Goal: Transaction & Acquisition: Purchase product/service

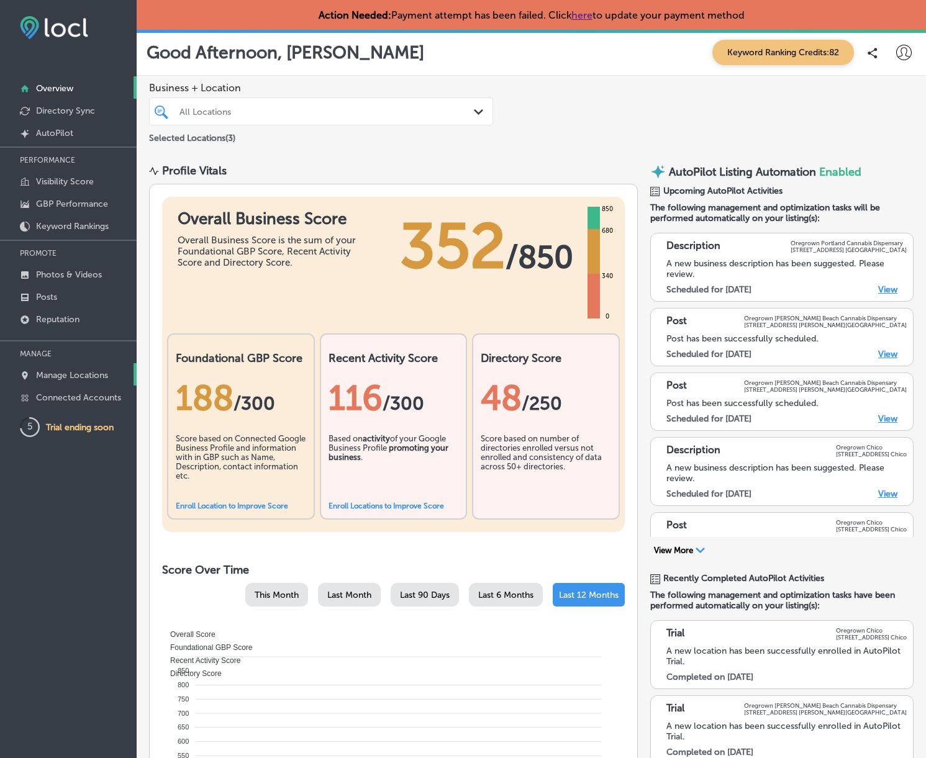
click at [88, 371] on p "Manage Locations" at bounding box center [72, 375] width 72 height 11
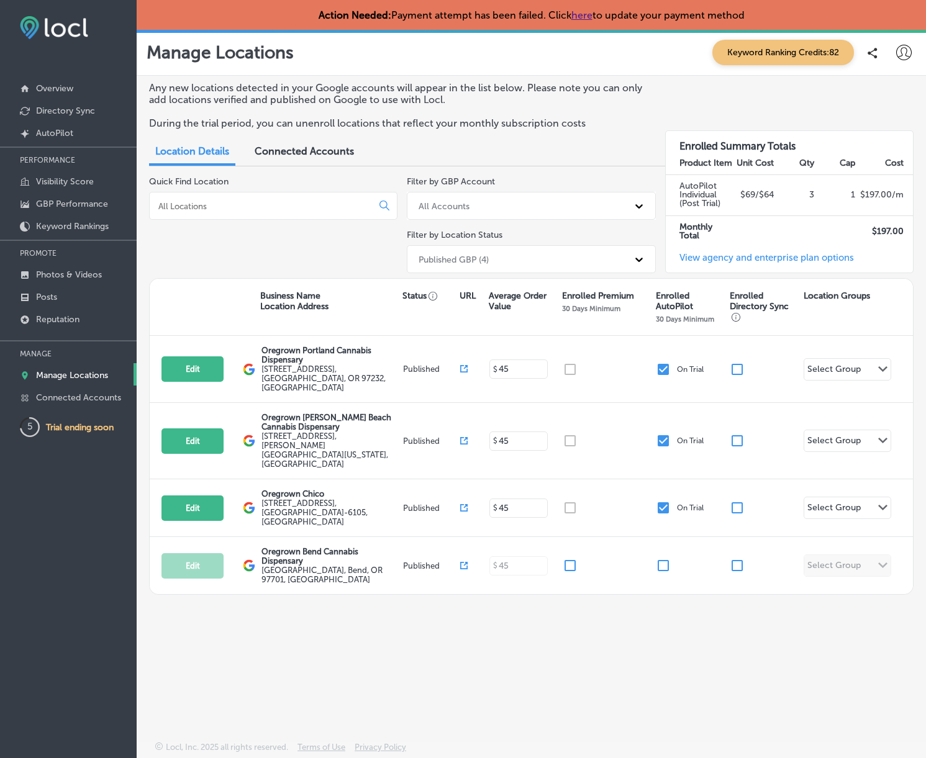
click at [727, 256] on link "View agency and enterprise plan options" at bounding box center [760, 262] width 188 height 20
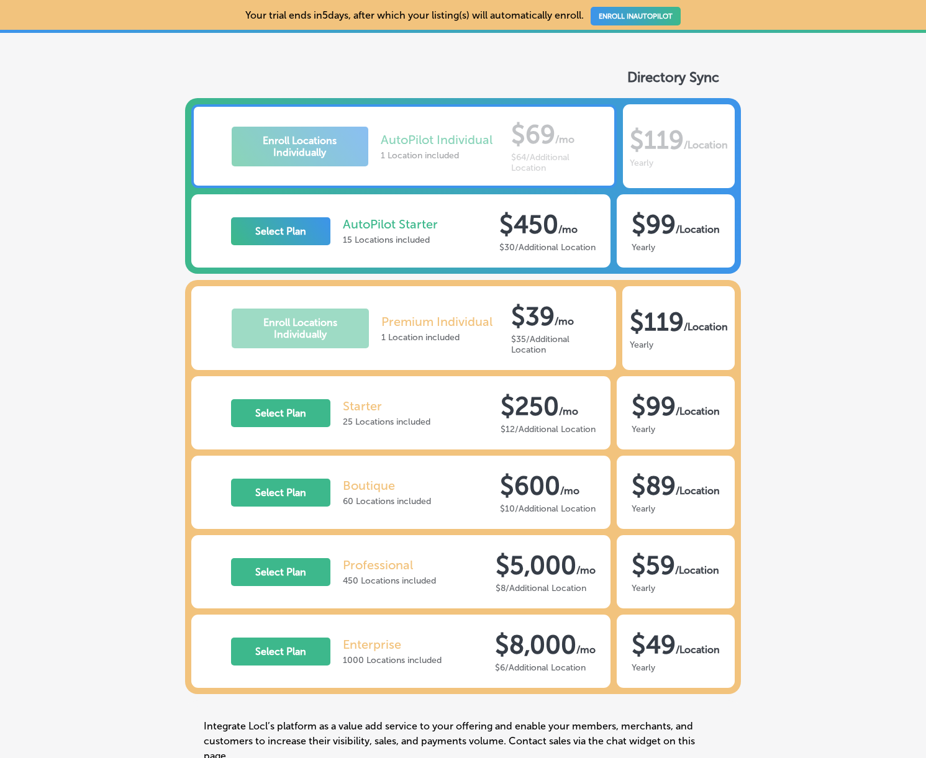
scroll to position [142, 0]
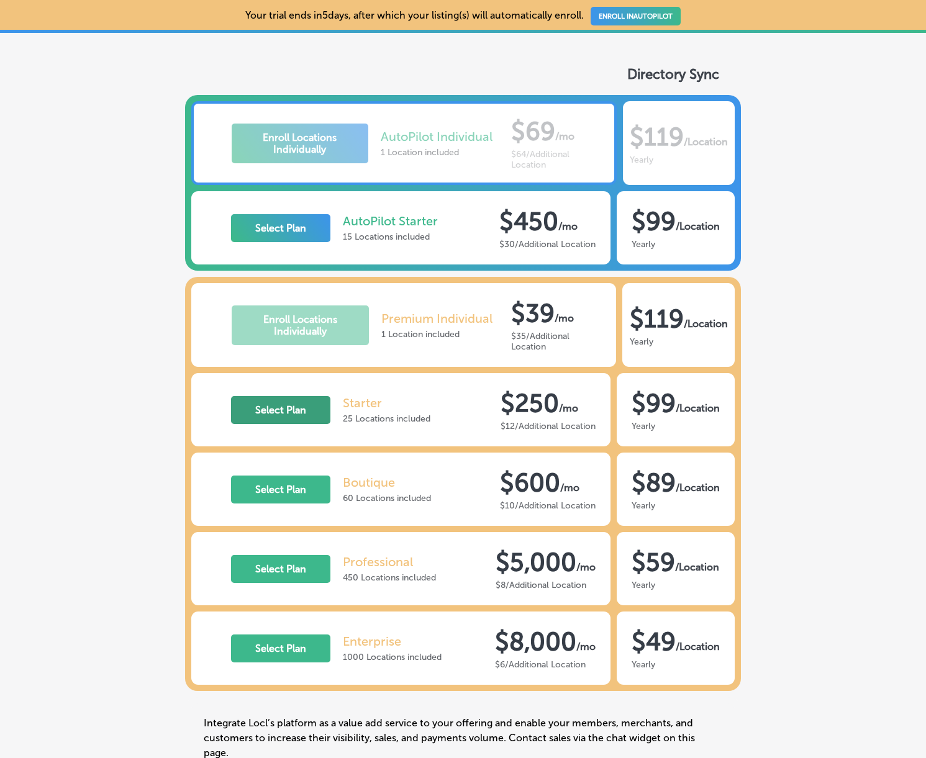
click at [316, 408] on button "Select Plan" at bounding box center [280, 410] width 99 height 28
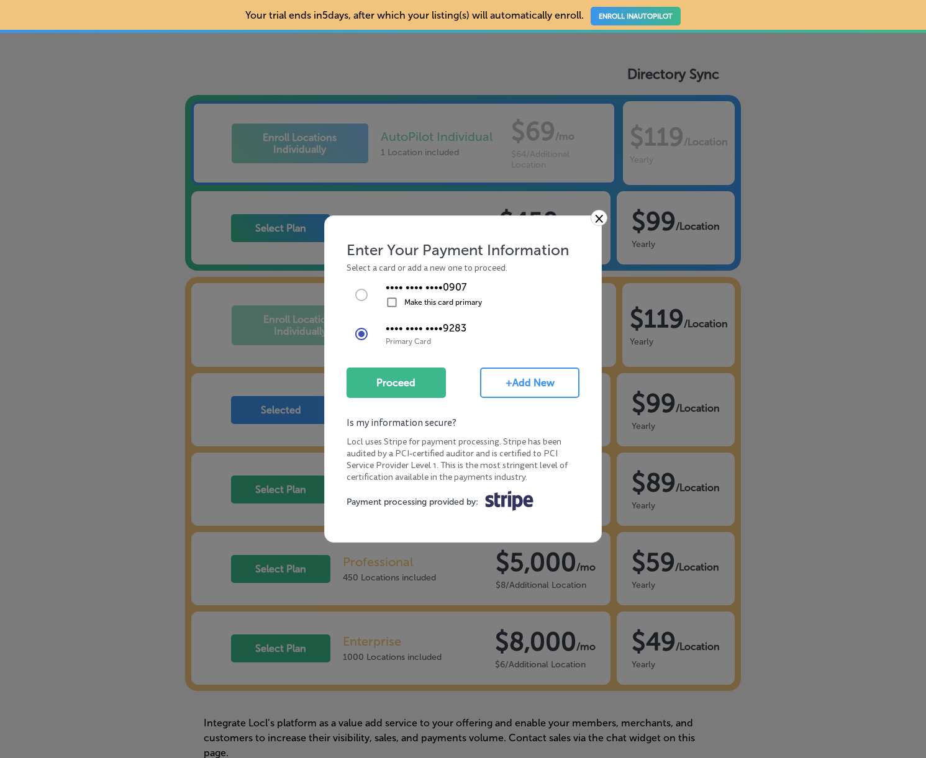
click at [596, 215] on link "×" at bounding box center [598, 218] width 17 height 16
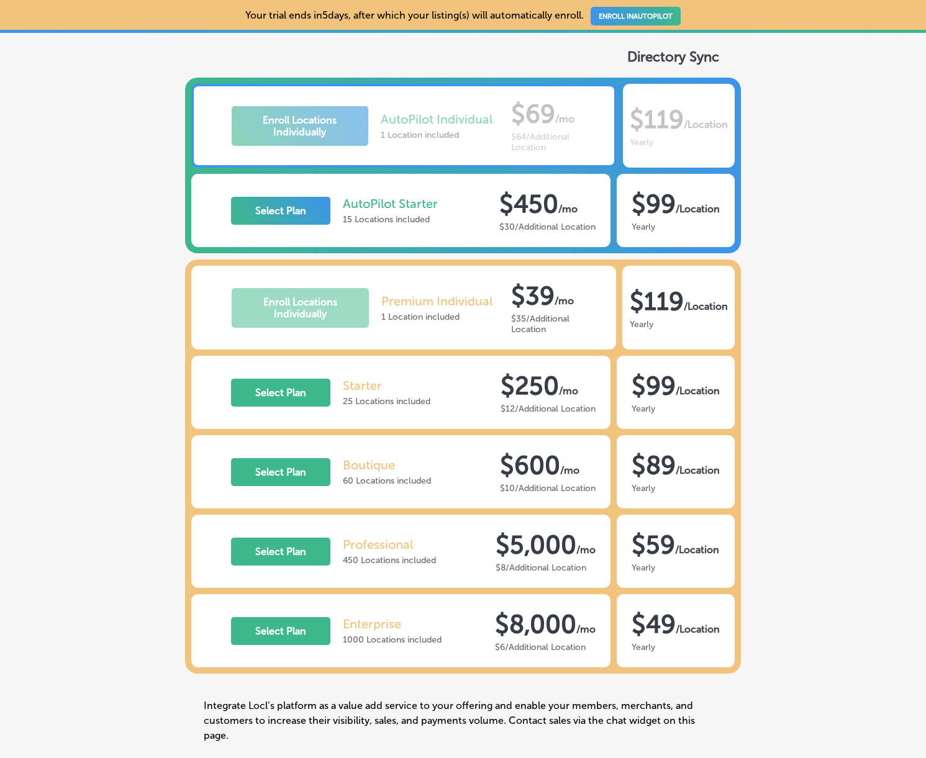
scroll to position [141, 0]
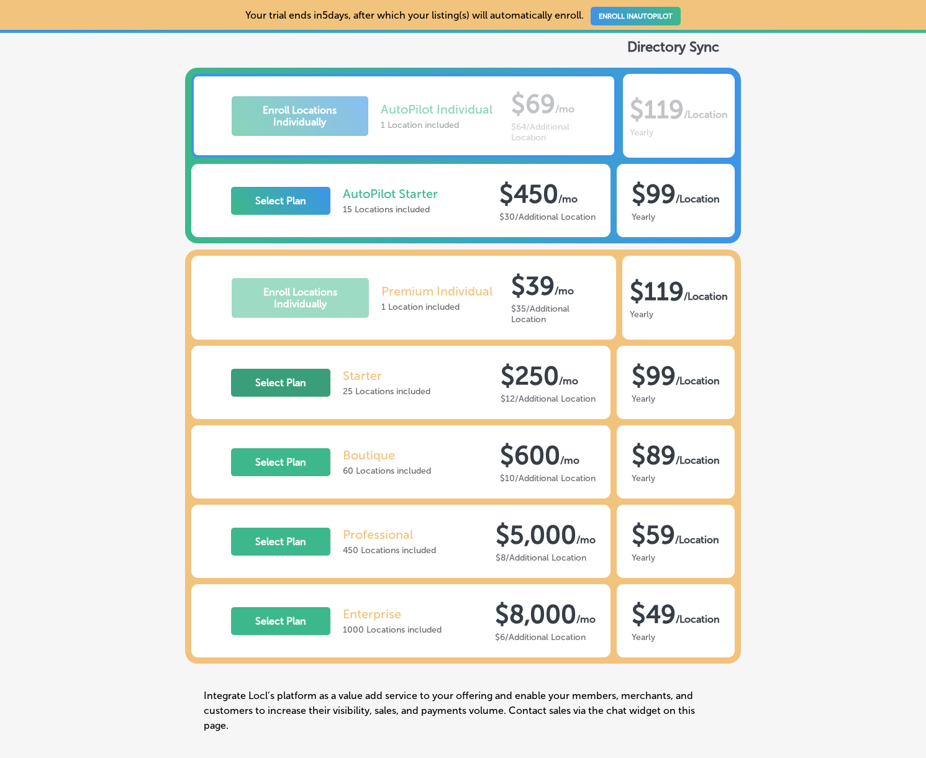
click at [293, 382] on button "Select Plan" at bounding box center [280, 383] width 99 height 28
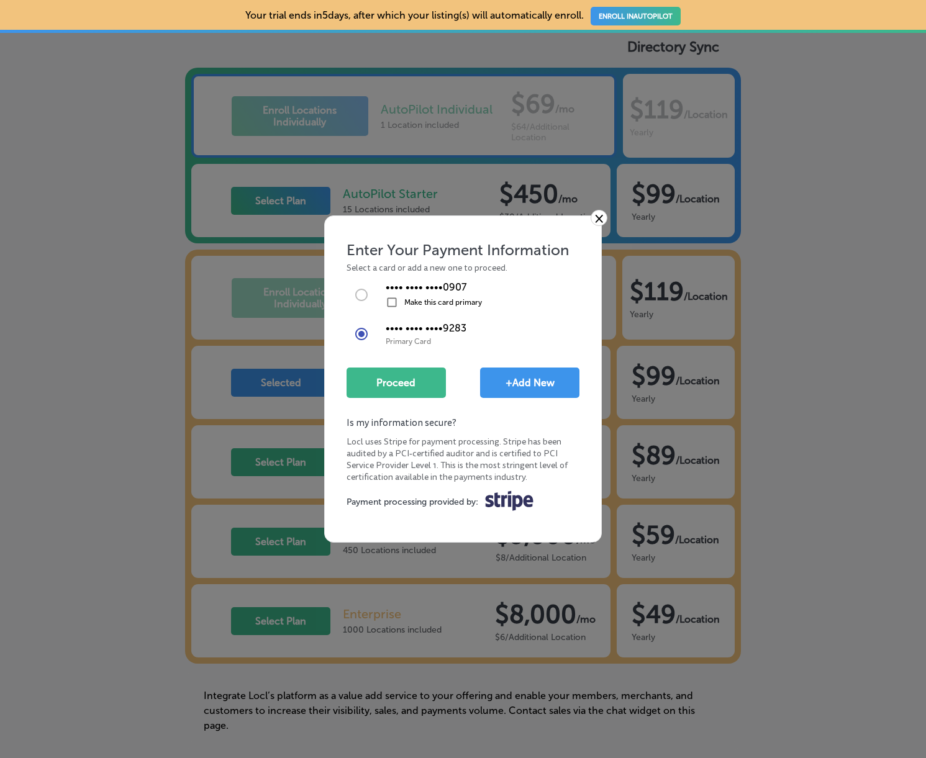
click at [540, 382] on button "+Add New" at bounding box center [529, 383] width 99 height 30
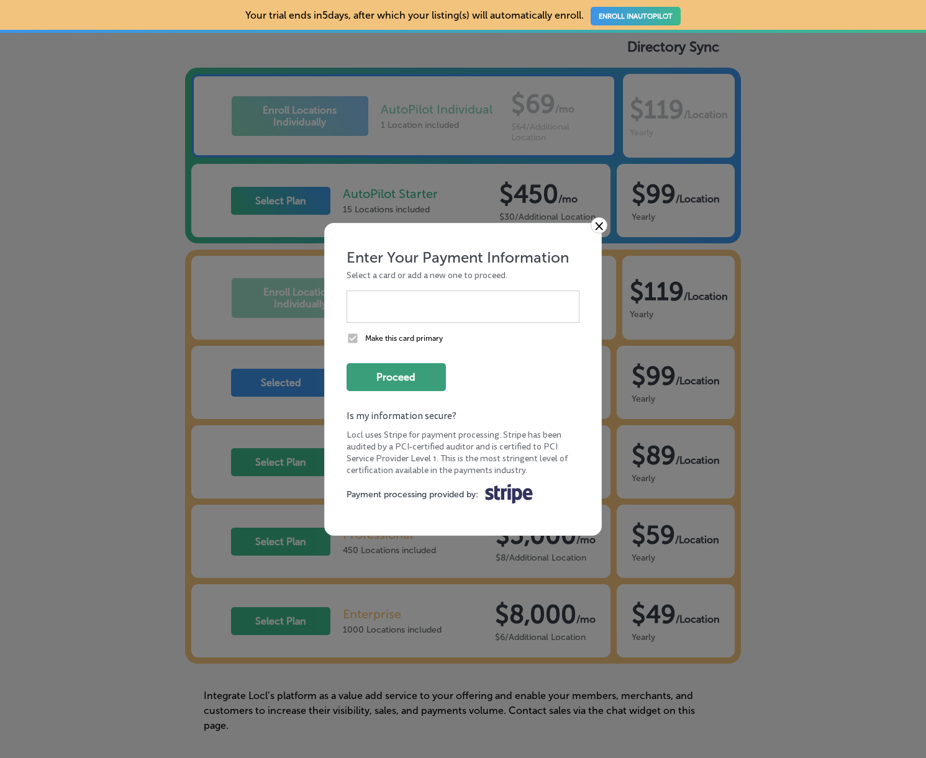
click at [418, 373] on button "Proceed" at bounding box center [395, 377] width 99 height 28
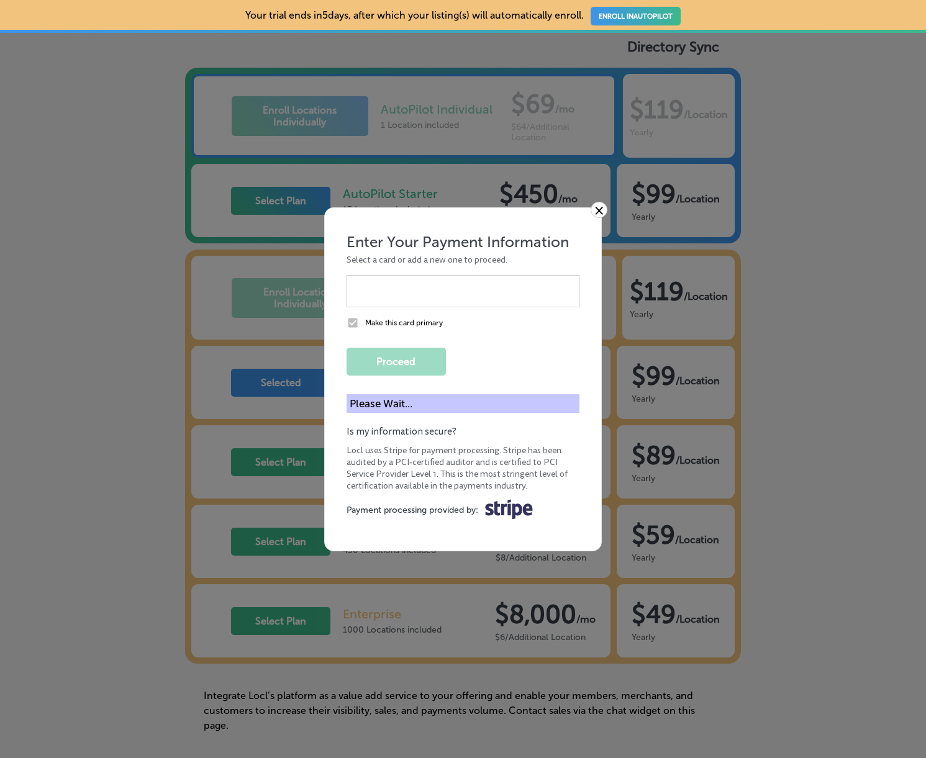
scroll to position [135, 0]
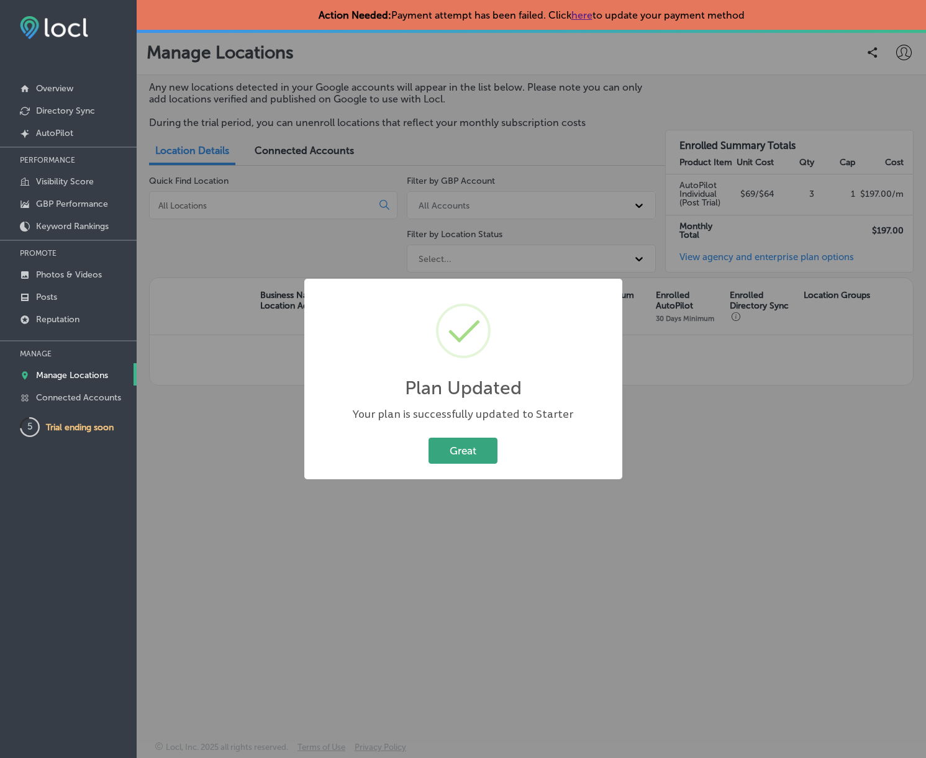
click at [476, 450] on button "Great" at bounding box center [462, 450] width 69 height 25
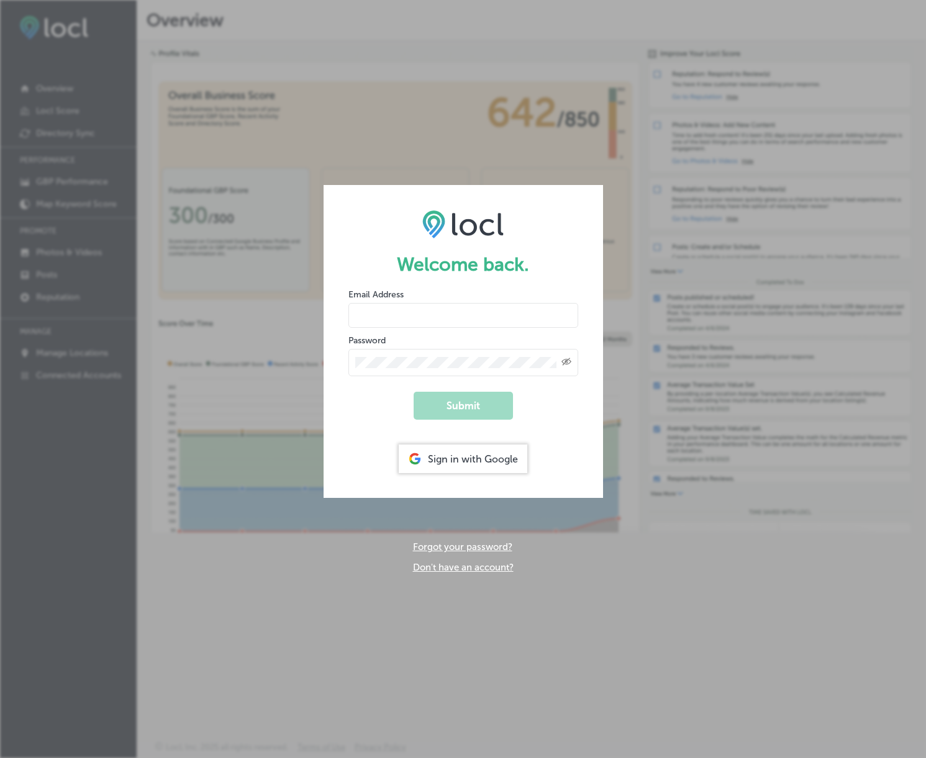
click at [489, 319] on input "email" at bounding box center [463, 315] width 230 height 25
type input "[PERSON_NAME][EMAIL_ADDRESS][DOMAIN_NAME]"
click at [458, 354] on div "Created with Sketch." at bounding box center [463, 362] width 230 height 27
click at [472, 402] on button "Submit" at bounding box center [463, 406] width 99 height 28
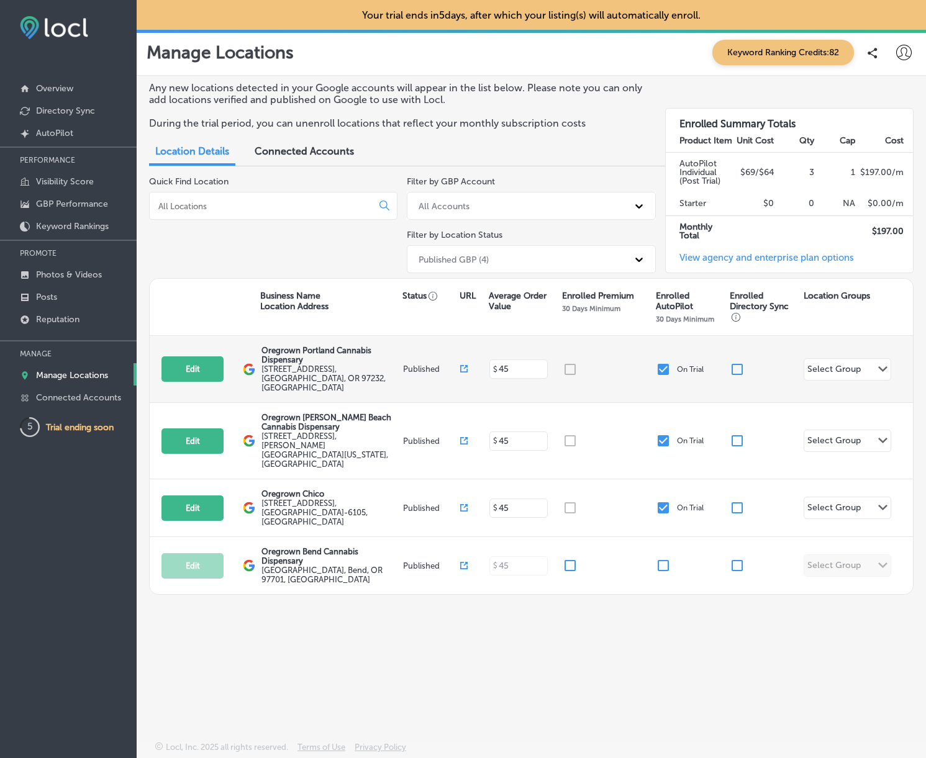
click at [664, 374] on div "Edit This location is not published yet. Oregrown Portland Cannabis Dispensary …" at bounding box center [531, 369] width 763 height 67
click at [662, 364] on input "checkbox" at bounding box center [663, 369] width 15 height 15
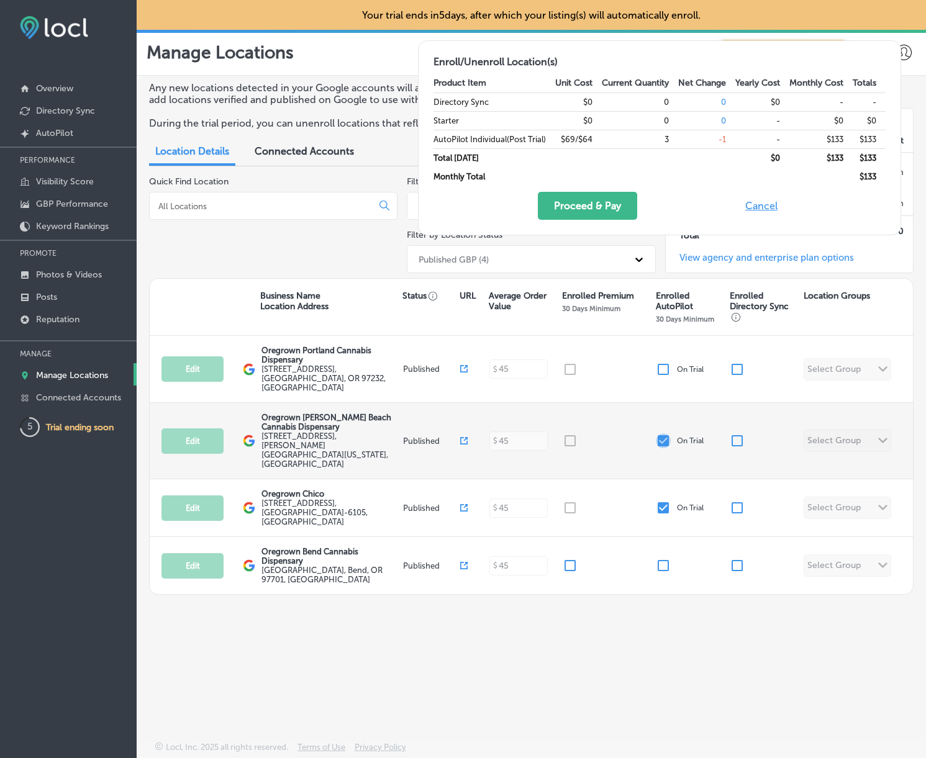
drag, startPoint x: 663, startPoint y: 421, endPoint x: 662, endPoint y: 427, distance: 6.2
click at [663, 433] on input "checkbox" at bounding box center [663, 440] width 15 height 15
checkbox input "false"
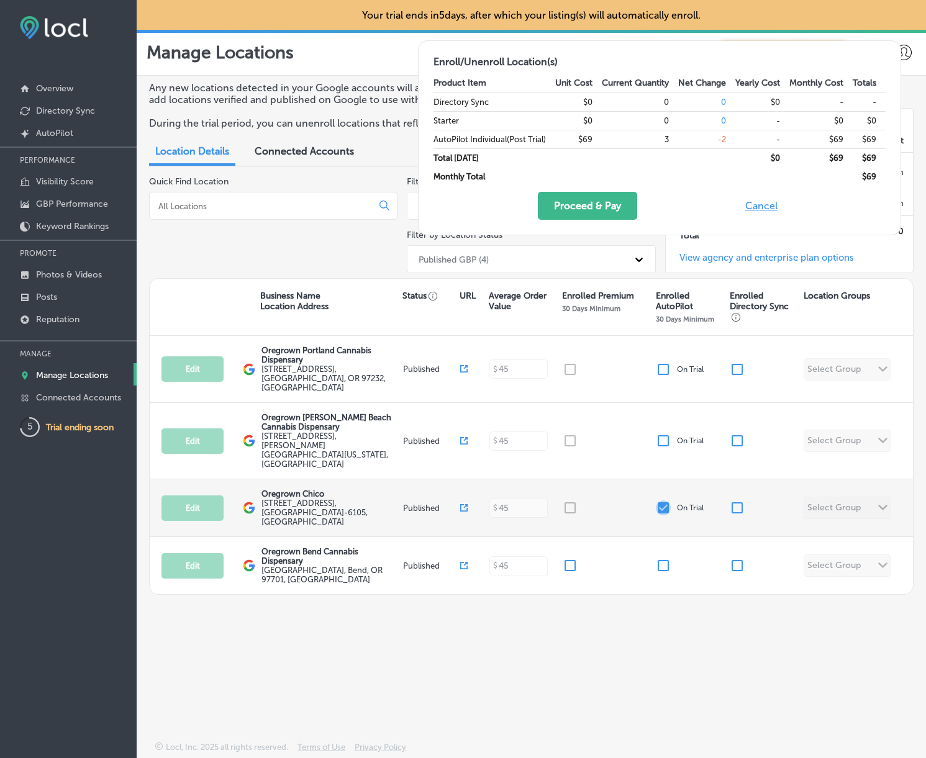
click at [659, 500] on input "checkbox" at bounding box center [663, 507] width 15 height 15
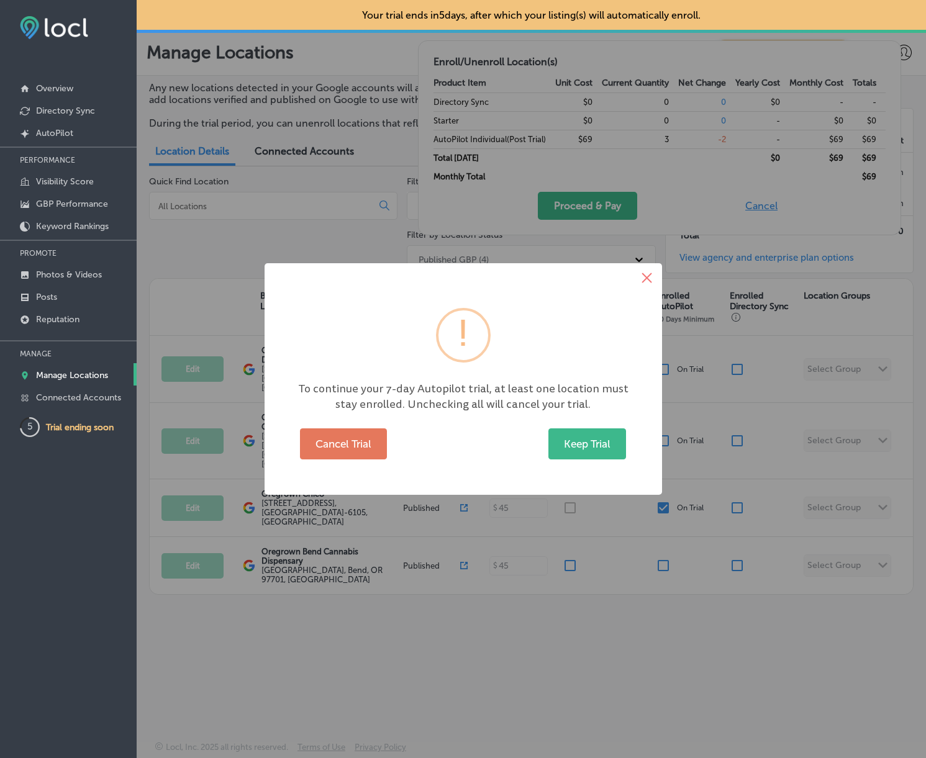
click at [644, 273] on button "×" at bounding box center [647, 278] width 30 height 30
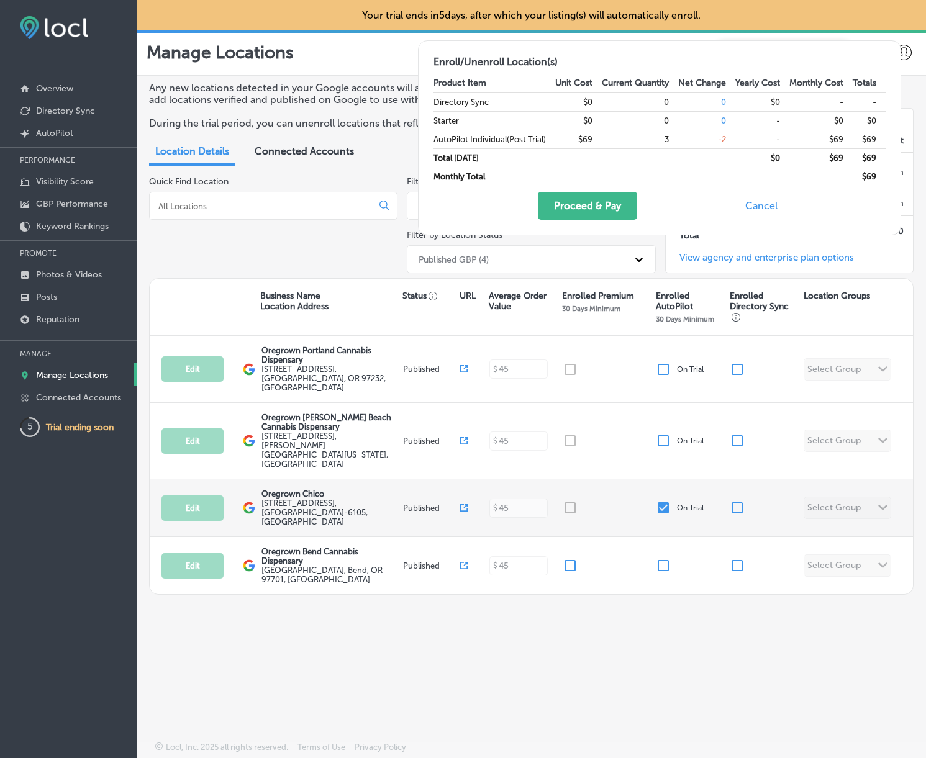
click at [569, 500] on div at bounding box center [609, 507] width 93 height 15
click at [664, 500] on input "checkbox" at bounding box center [663, 507] width 15 height 15
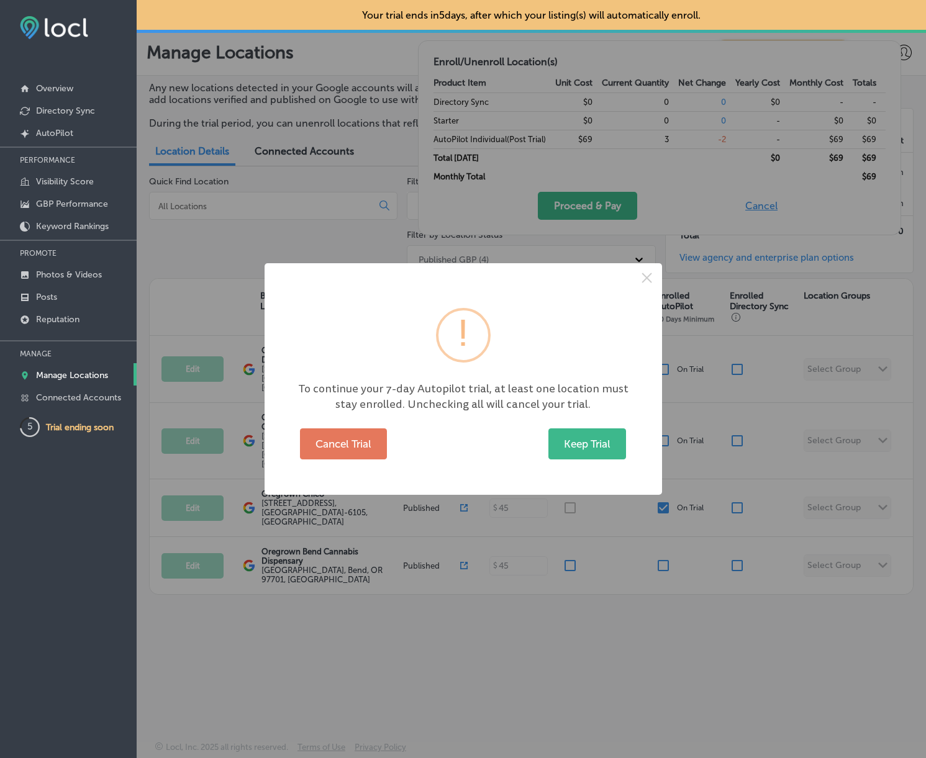
drag, startPoint x: 644, startPoint y: 276, endPoint x: 685, endPoint y: 305, distance: 50.3
click at [644, 276] on button "×" at bounding box center [647, 278] width 30 height 30
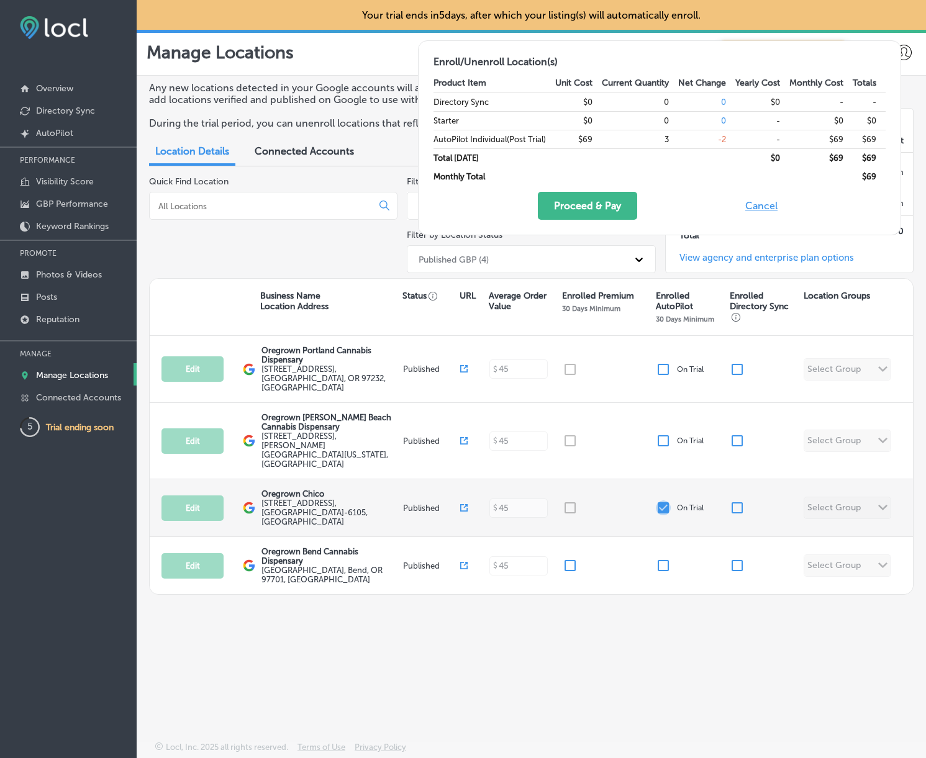
click at [667, 500] on input "checkbox" at bounding box center [663, 507] width 15 height 15
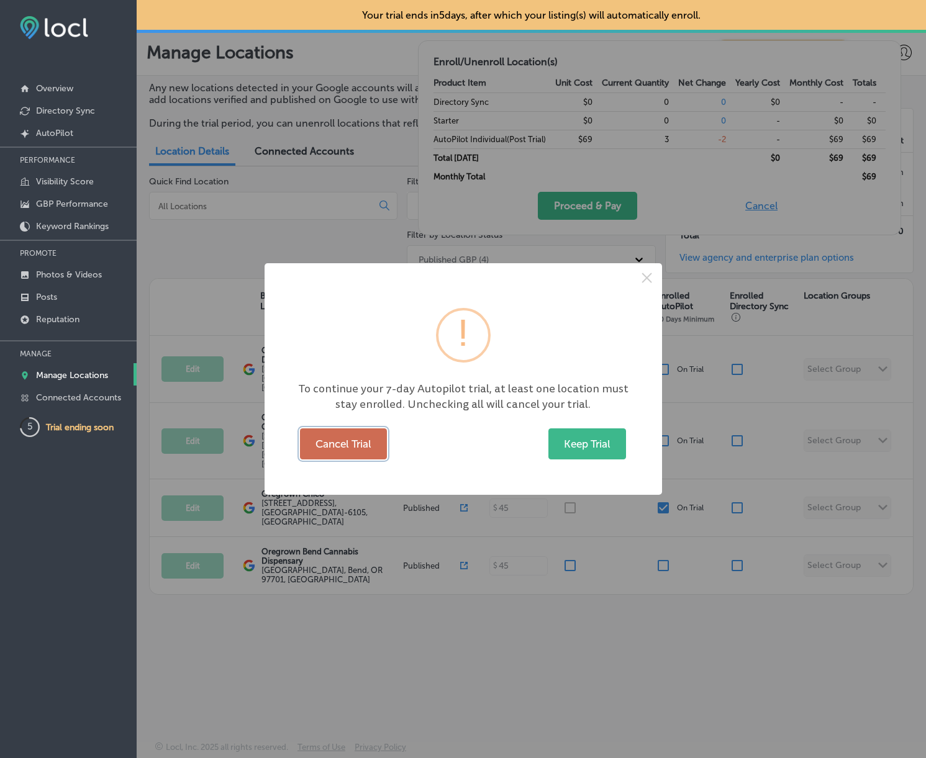
click at [360, 443] on button "Cancel Trial" at bounding box center [343, 443] width 87 height 31
checkbox input "false"
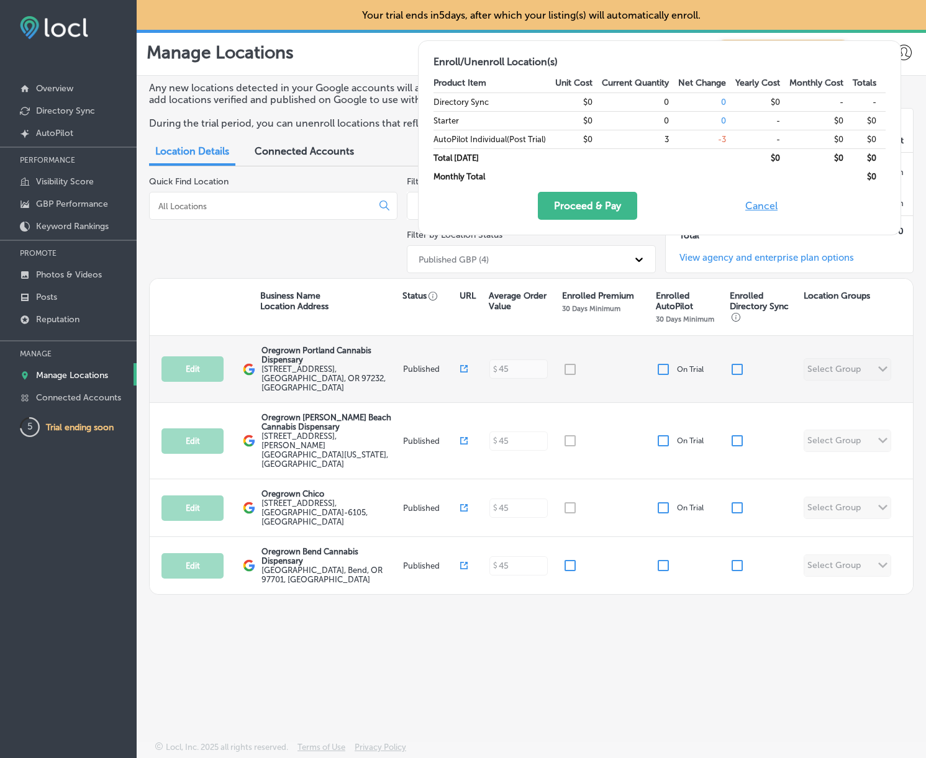
click at [566, 364] on div at bounding box center [609, 369] width 93 height 15
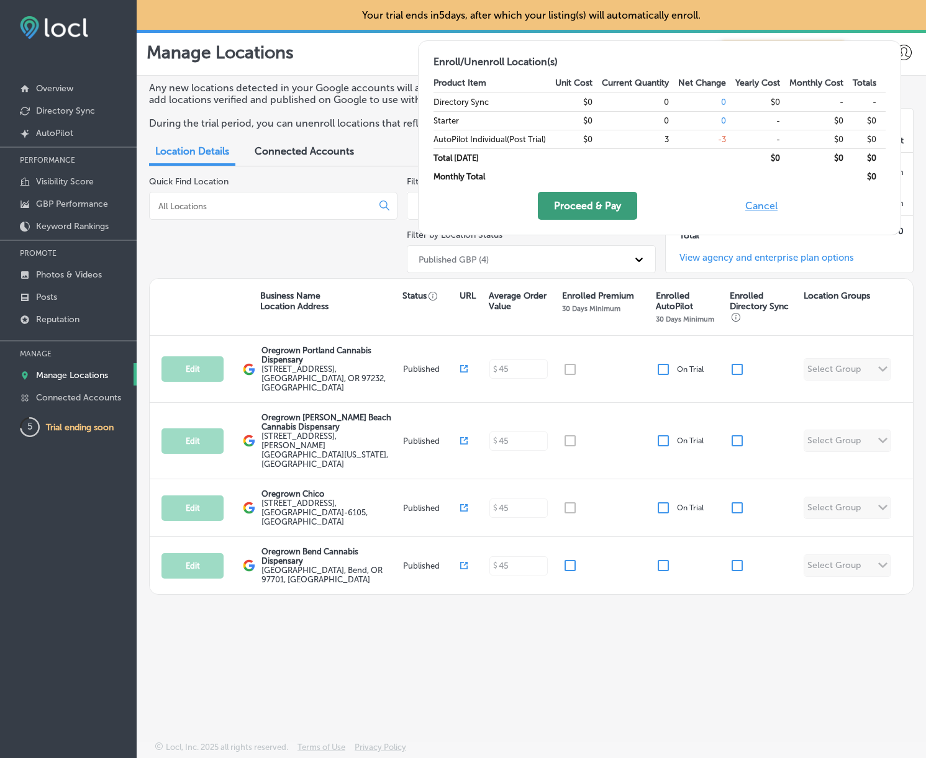
click at [613, 205] on button "Proceed & Pay" at bounding box center [587, 206] width 99 height 28
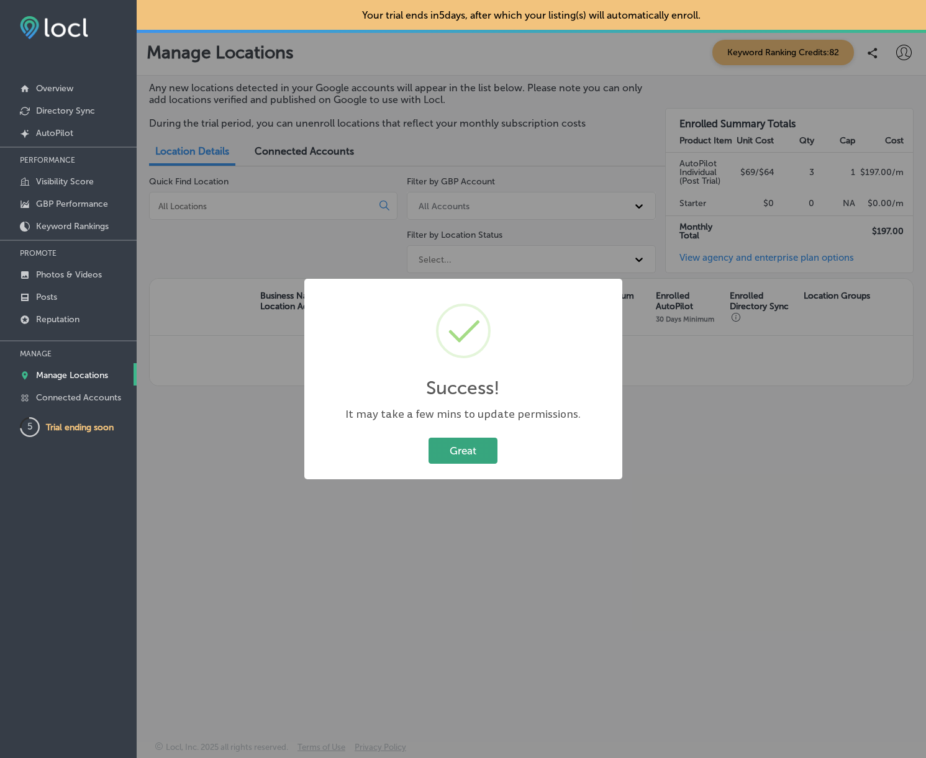
click at [467, 454] on button "Great" at bounding box center [462, 450] width 69 height 25
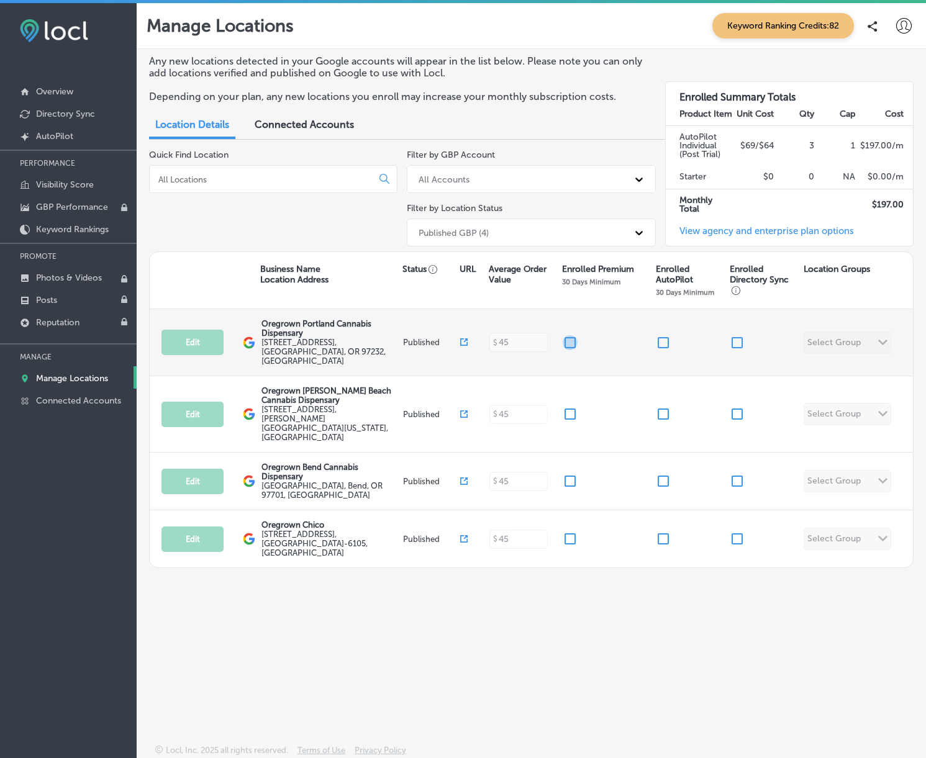
click at [569, 343] on input "checkbox" at bounding box center [570, 342] width 15 height 15
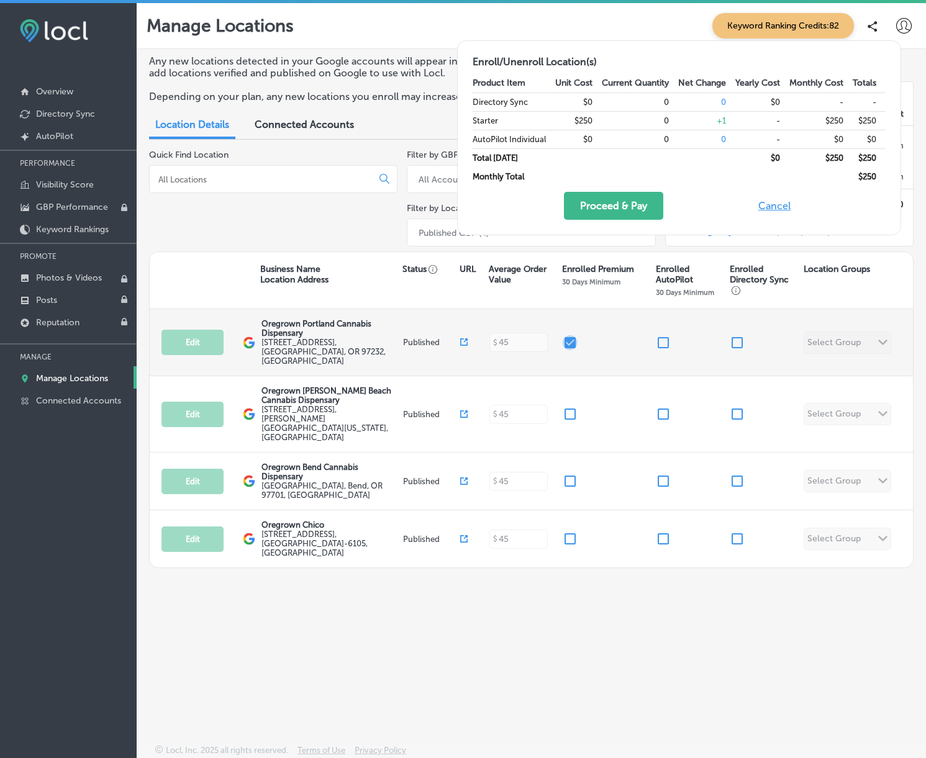
click at [569, 343] on input "checkbox" at bounding box center [570, 342] width 15 height 15
checkbox input "false"
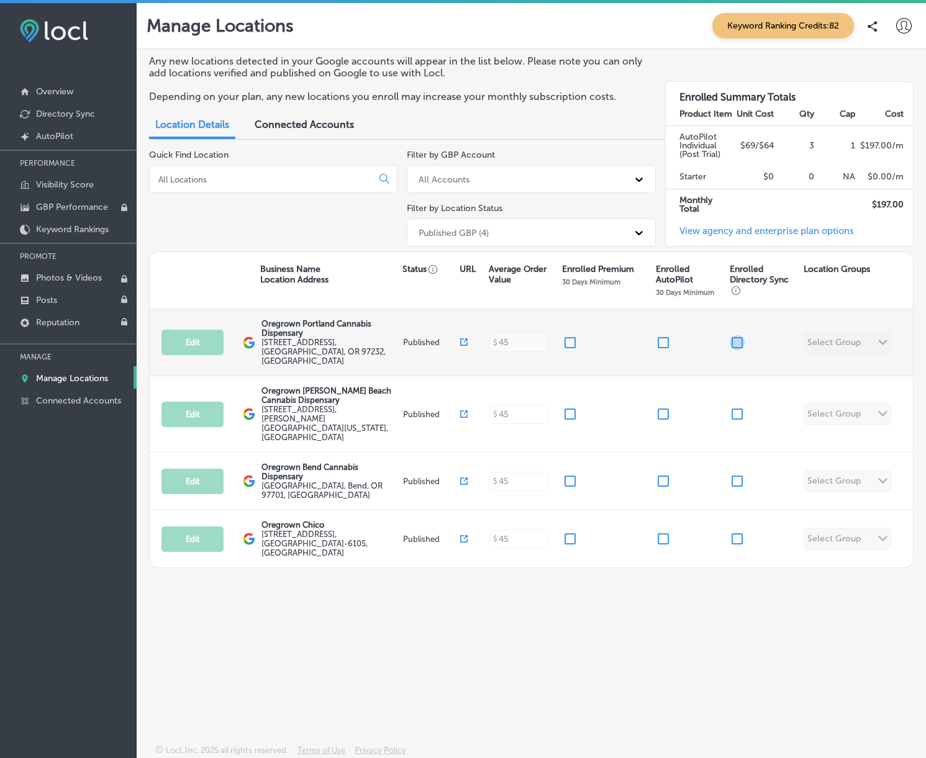
click at [736, 337] on input "checkbox" at bounding box center [737, 342] width 15 height 15
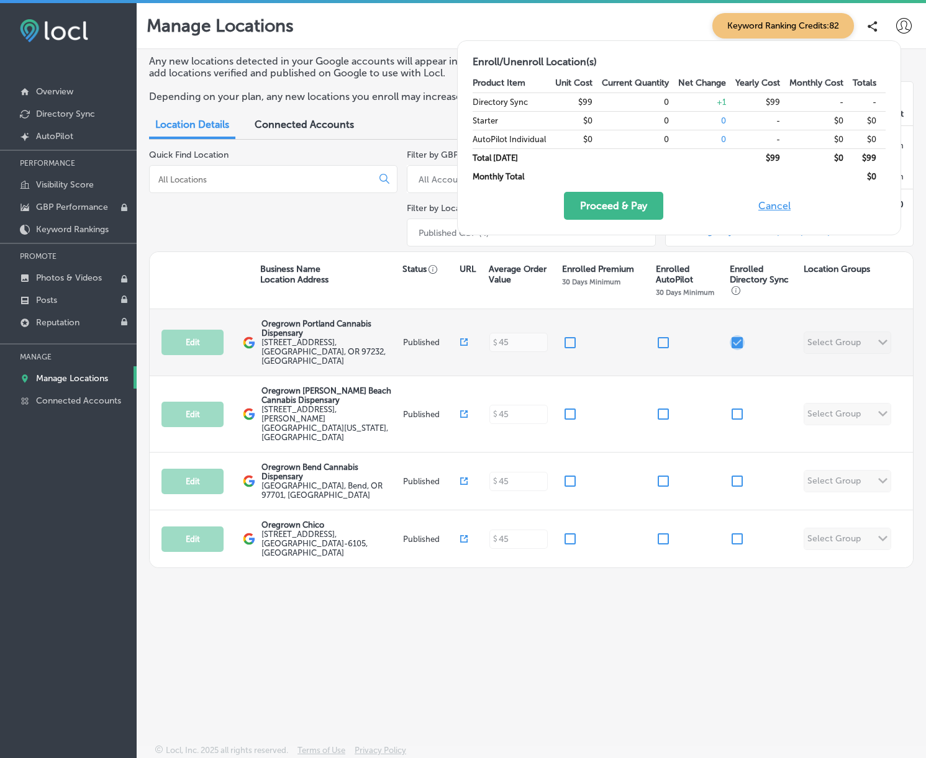
click at [737, 337] on input "checkbox" at bounding box center [737, 342] width 15 height 15
checkbox input "false"
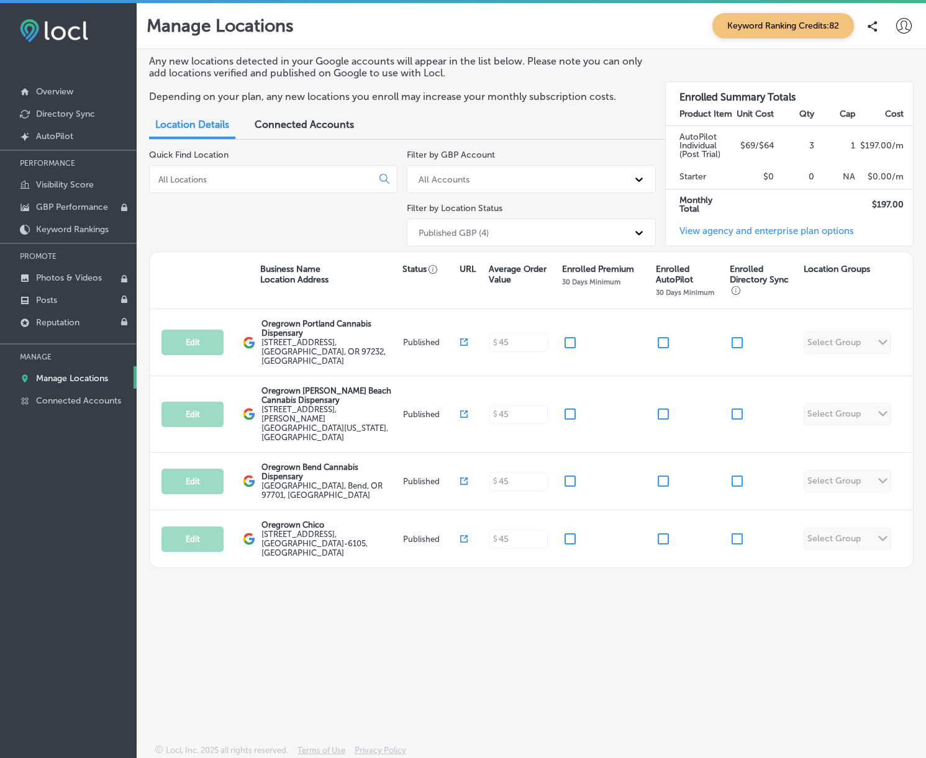
click at [790, 228] on link "View agency and enterprise plan options" at bounding box center [760, 235] width 188 height 20
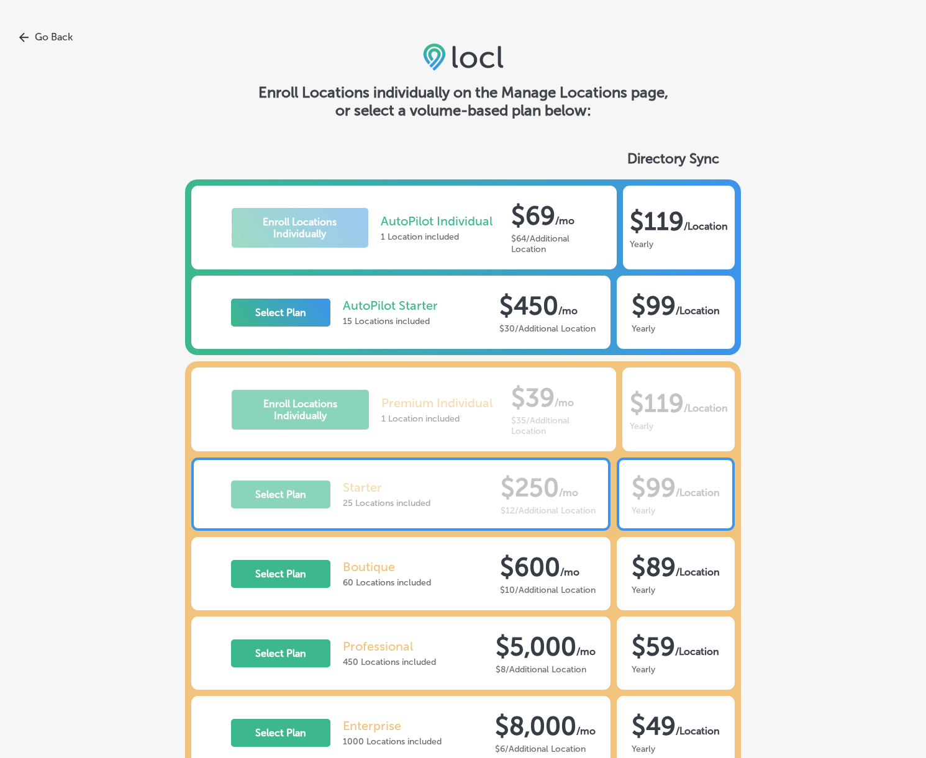
click at [54, 32] on link "Go Back" at bounding box center [463, 37] width 926 height 12
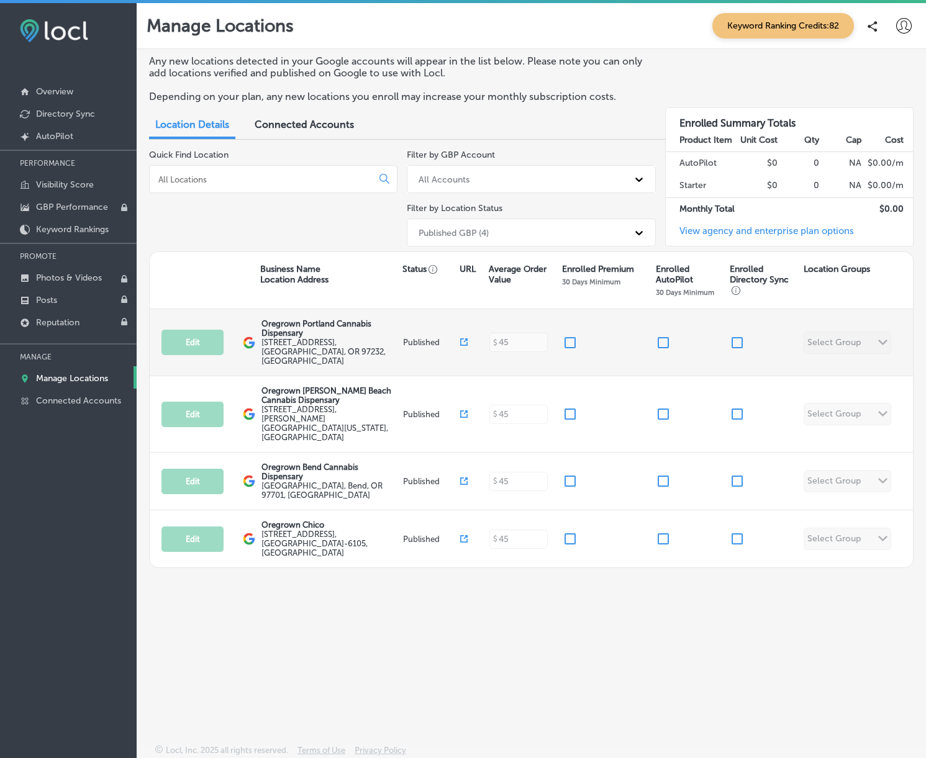
click at [735, 337] on input "checkbox" at bounding box center [737, 342] width 15 height 15
checkbox input "true"
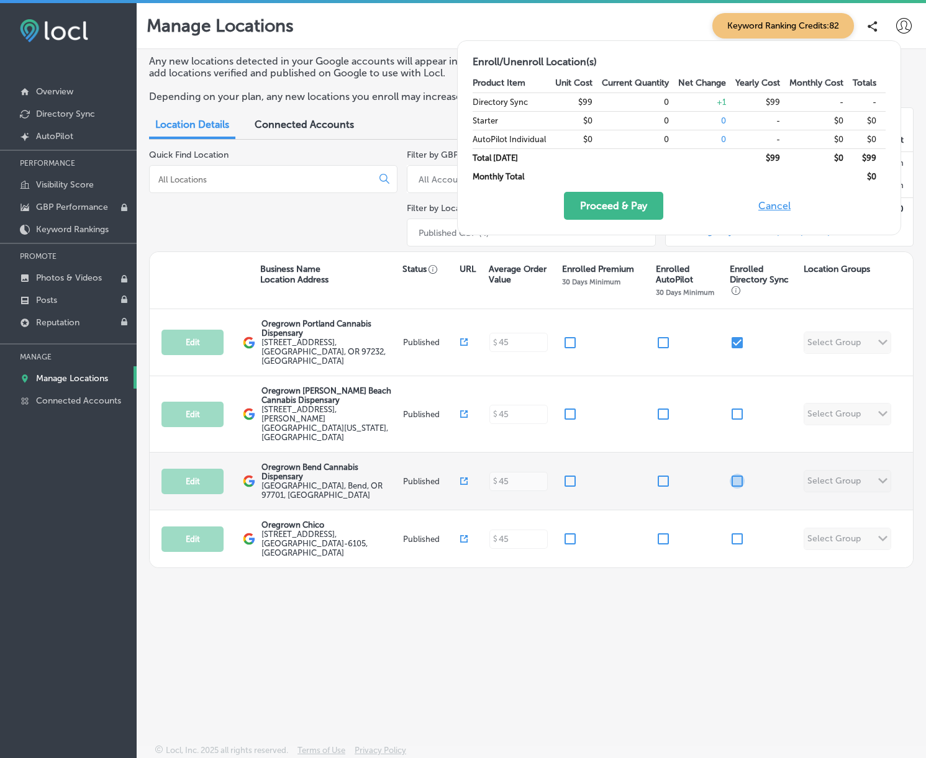
click at [739, 474] on input "checkbox" at bounding box center [737, 481] width 15 height 15
checkbox input "true"
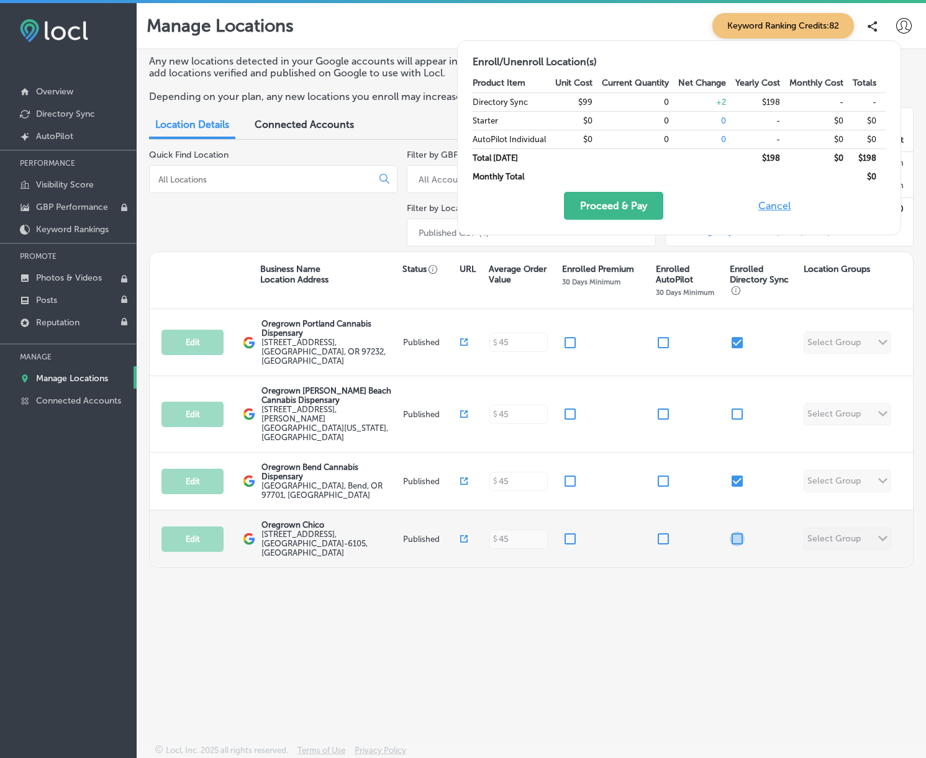
click at [738, 531] on input "checkbox" at bounding box center [737, 538] width 15 height 15
checkbox input "true"
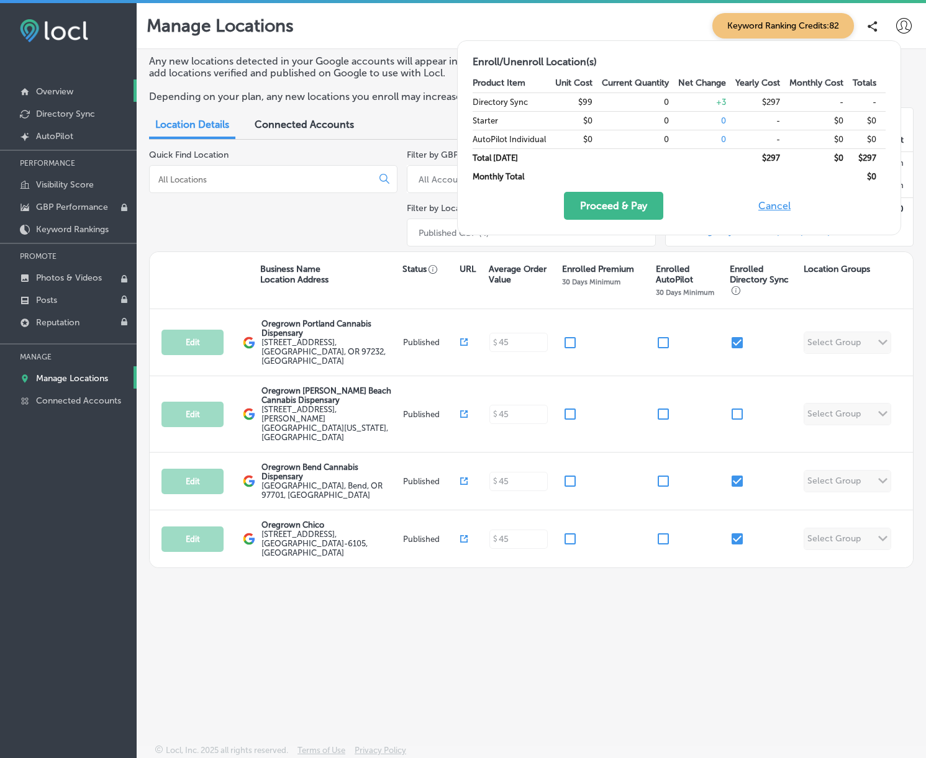
click at [52, 83] on link "Overview" at bounding box center [68, 90] width 137 height 22
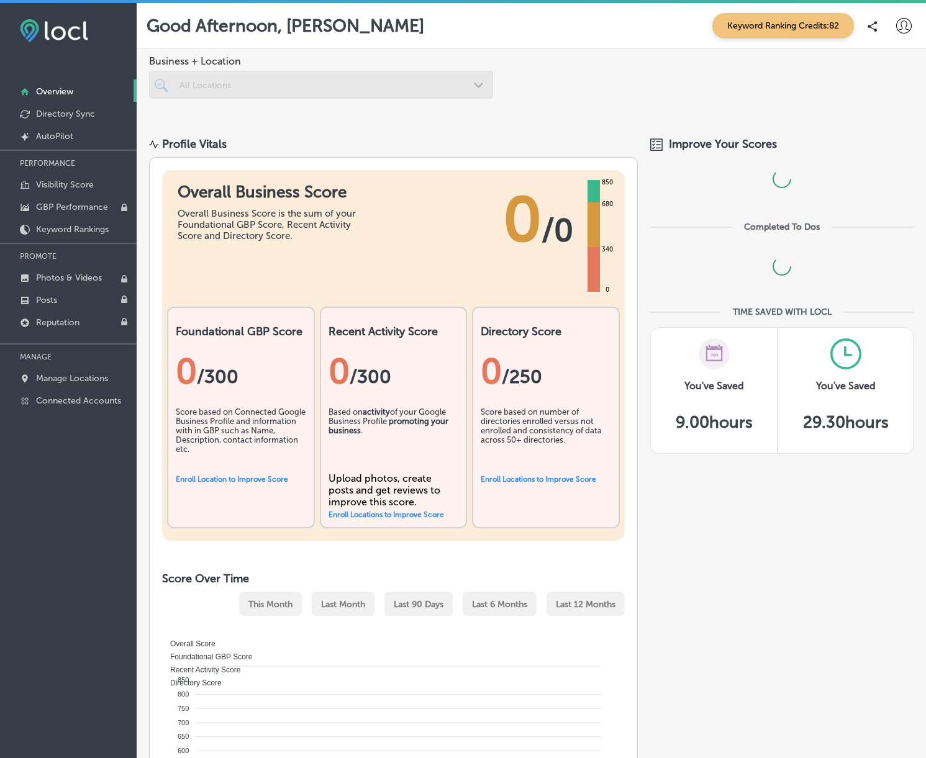
click at [55, 26] on img at bounding box center [54, 30] width 68 height 23
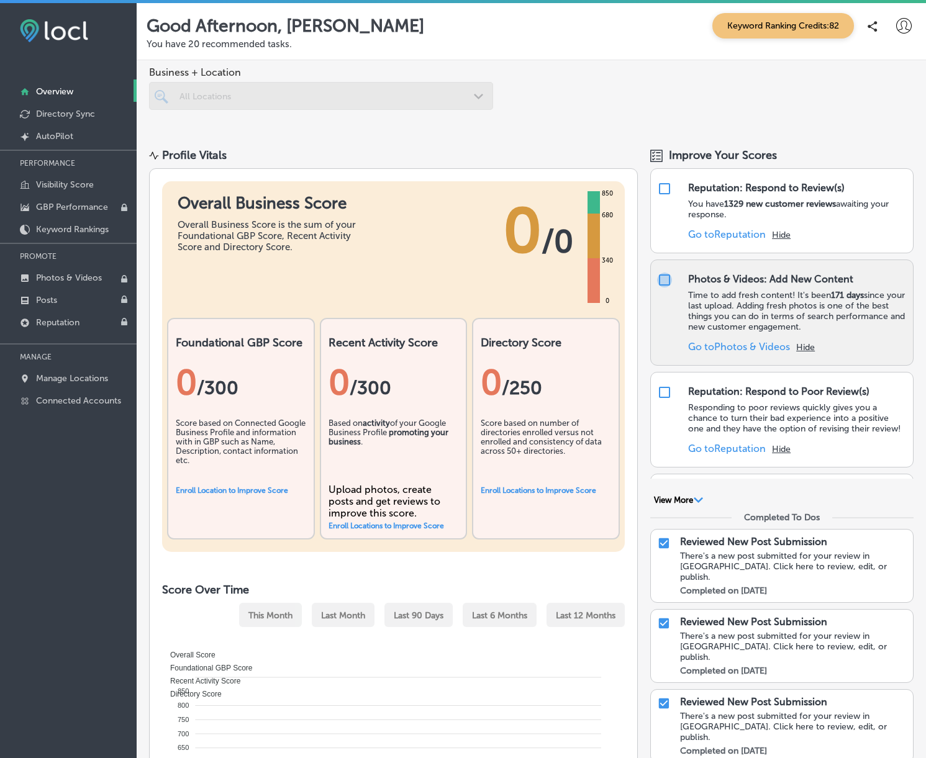
click at [669, 278] on input "checkbox" at bounding box center [664, 280] width 15 height 15
checkbox input "true"
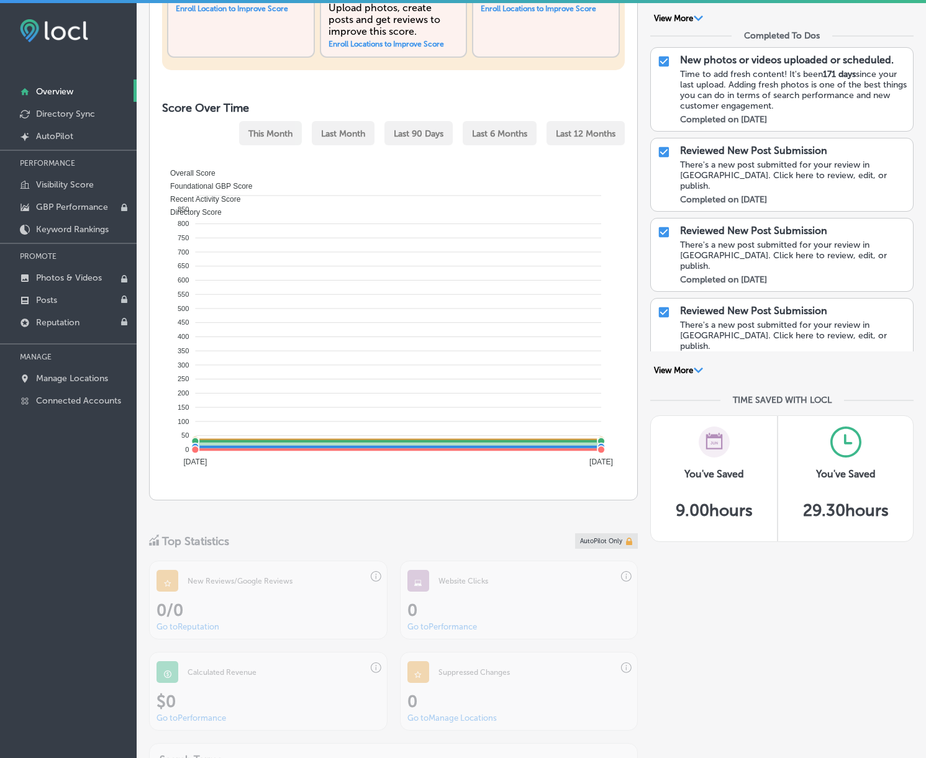
scroll to position [379, 0]
